Goal: Task Accomplishment & Management: Use online tool/utility

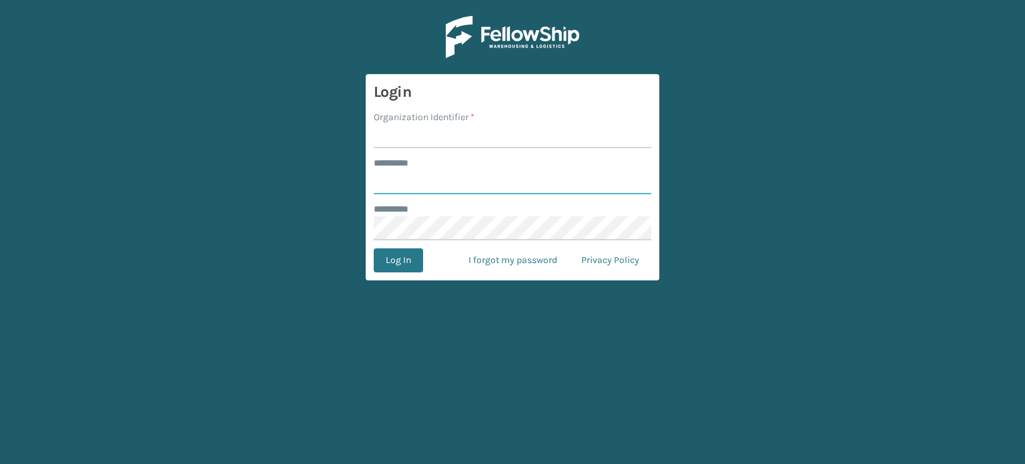
type input "******"
type input "WindGap"
click at [374, 248] on button "Log In" at bounding box center [398, 260] width 49 height 24
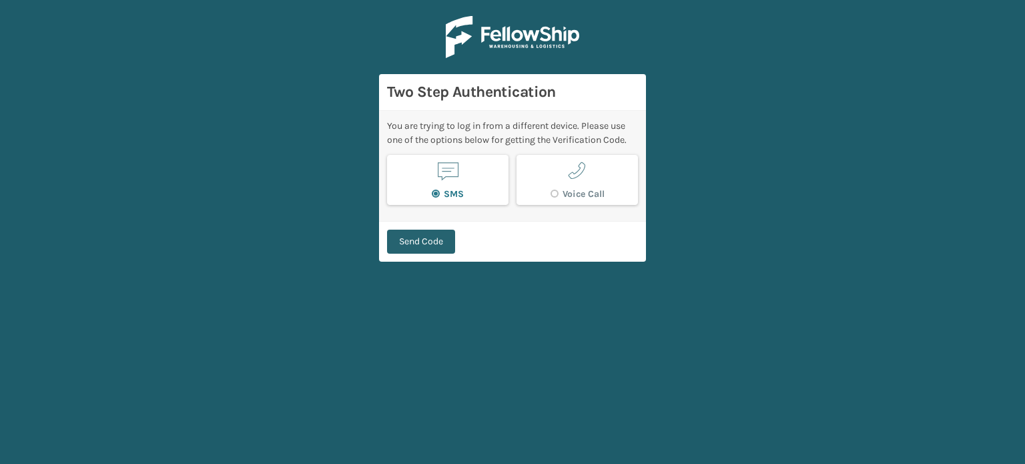
click at [421, 231] on button "Send Code" at bounding box center [421, 242] width 68 height 24
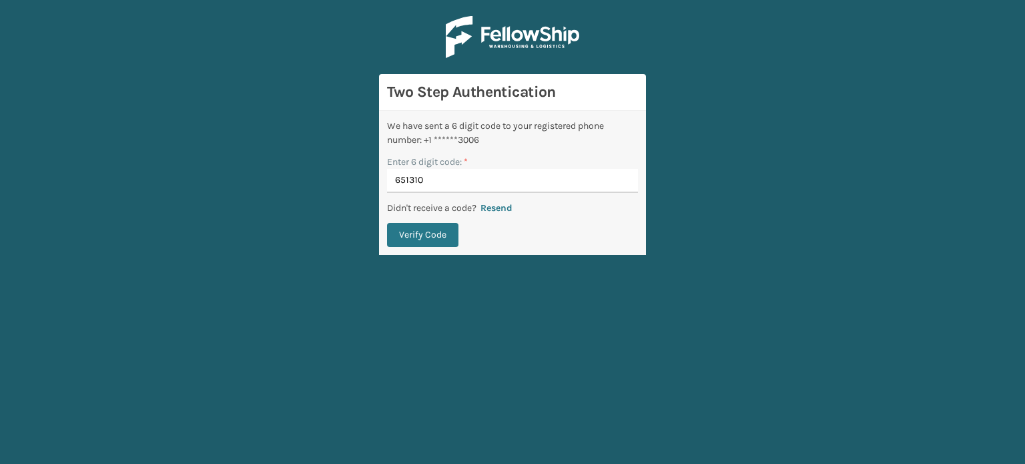
type input "651310"
click at [387, 223] on button "Verify Code" at bounding box center [422, 235] width 71 height 24
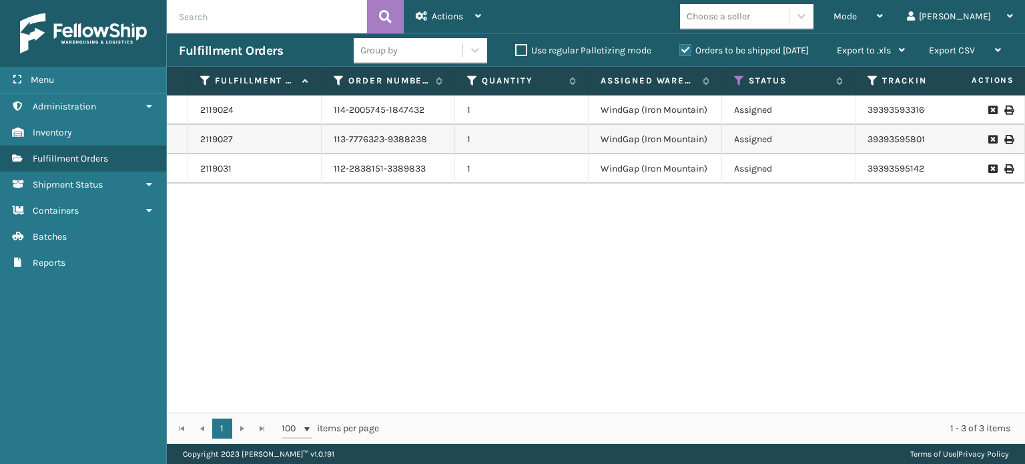
click at [585, 294] on div "2119024 114-2005745-1847432 1 WindGap ([GEOGRAPHIC_DATA]) Assigned 393935933160…" at bounding box center [596, 253] width 858 height 317
